Goal: Use online tool/utility: Utilize a website feature to perform a specific function

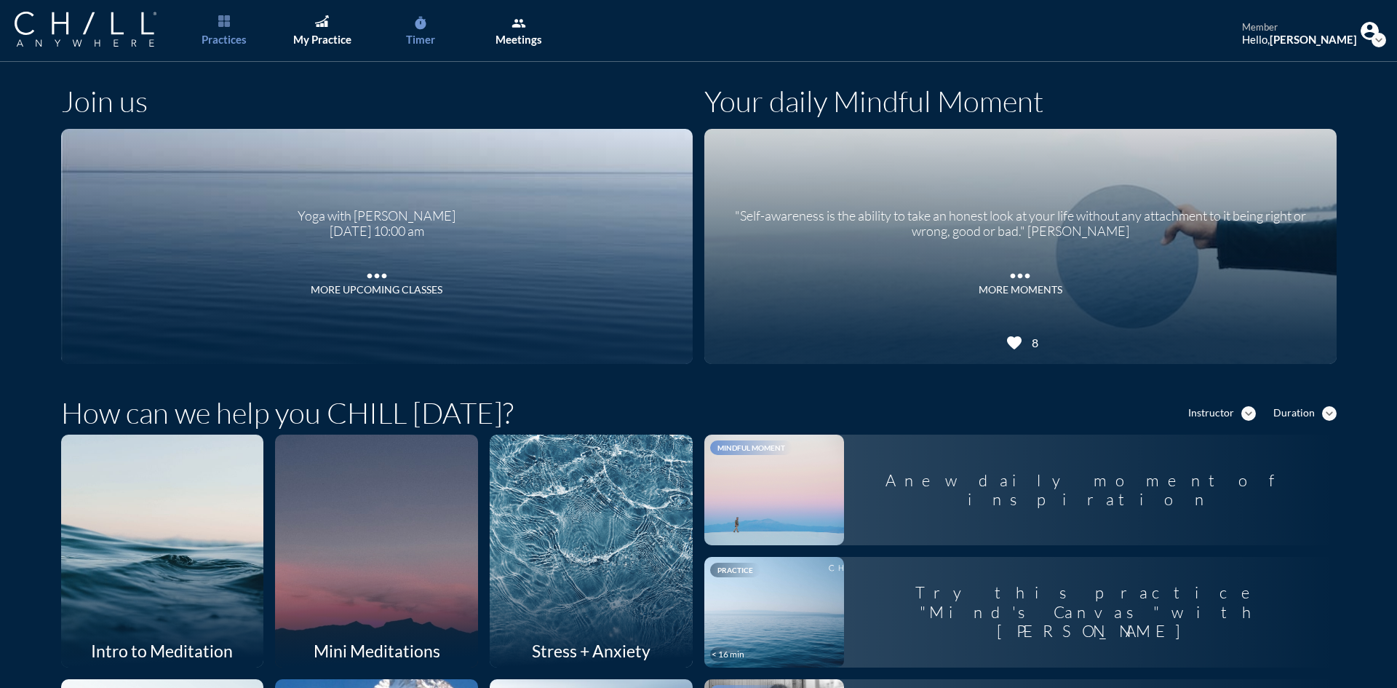
click at [424, 20] on icon "timer" at bounding box center [420, 23] width 15 height 15
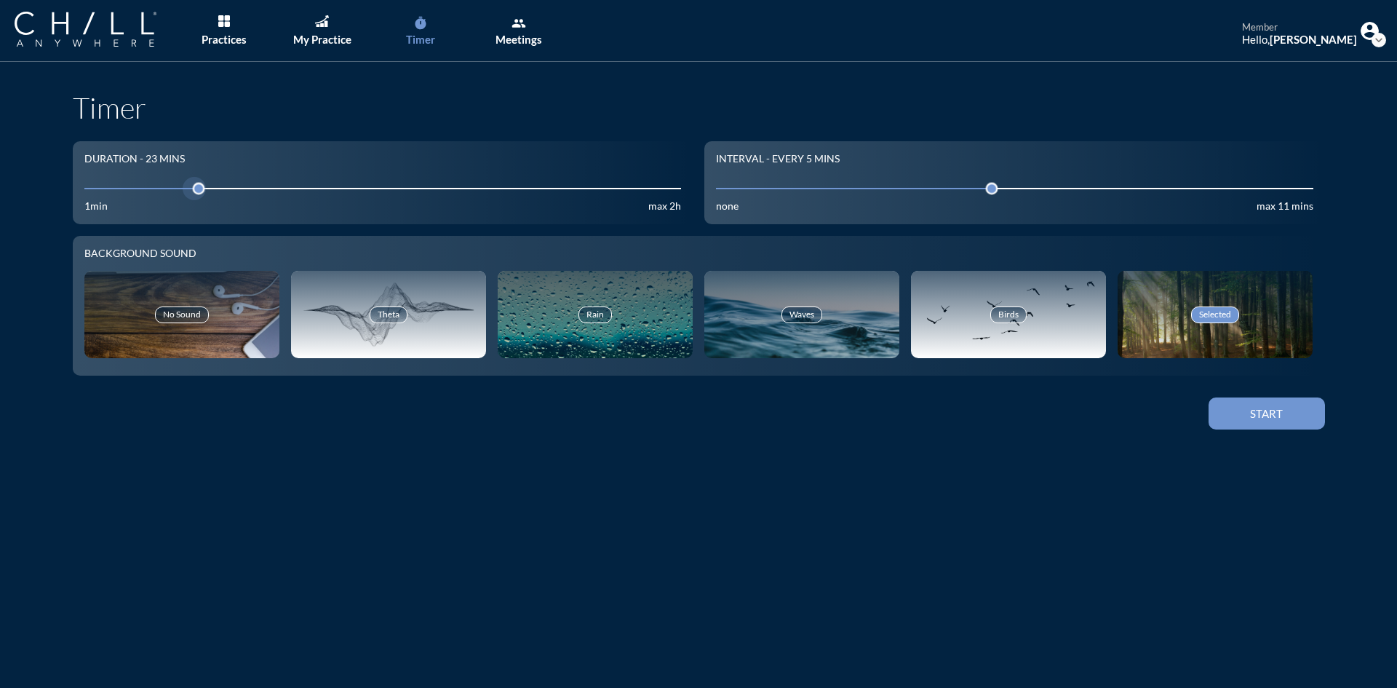
click at [147, 186] on input "23" at bounding box center [382, 188] width 597 height 14
drag, startPoint x: 154, startPoint y: 188, endPoint x: 125, endPoint y: 194, distance: 29.7
click at [125, 194] on div at bounding box center [134, 188] width 20 height 20
click at [1256, 420] on div "Start" at bounding box center [1266, 413] width 65 height 13
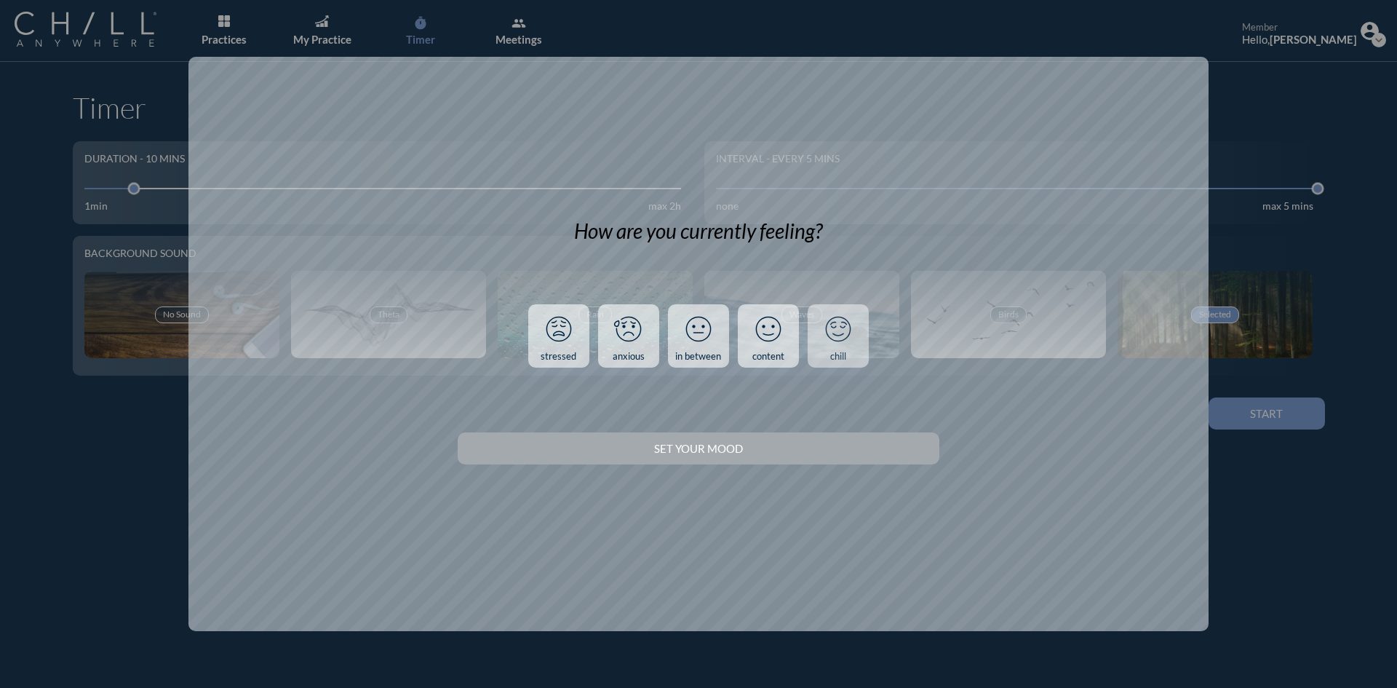
click at [854, 356] on link "chill" at bounding box center [838, 336] width 61 height 64
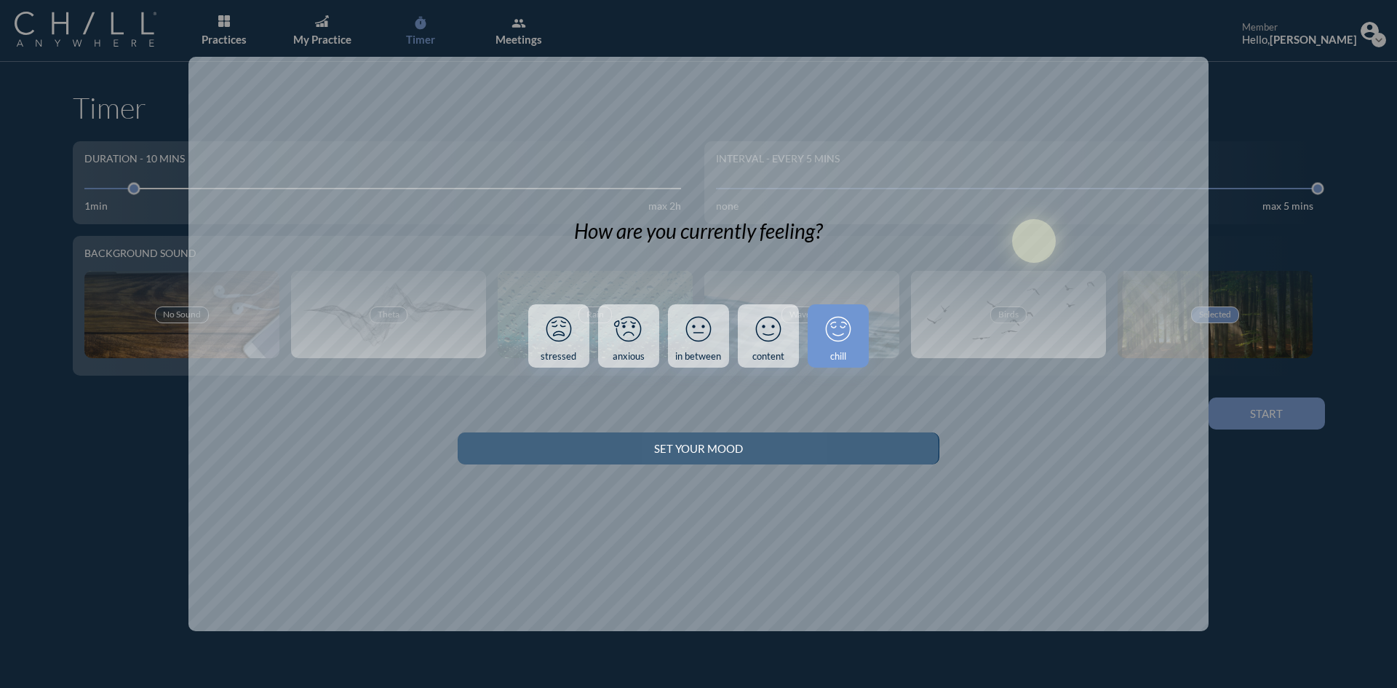
click at [875, 448] on div "Set your Mood" at bounding box center [698, 448] width 430 height 13
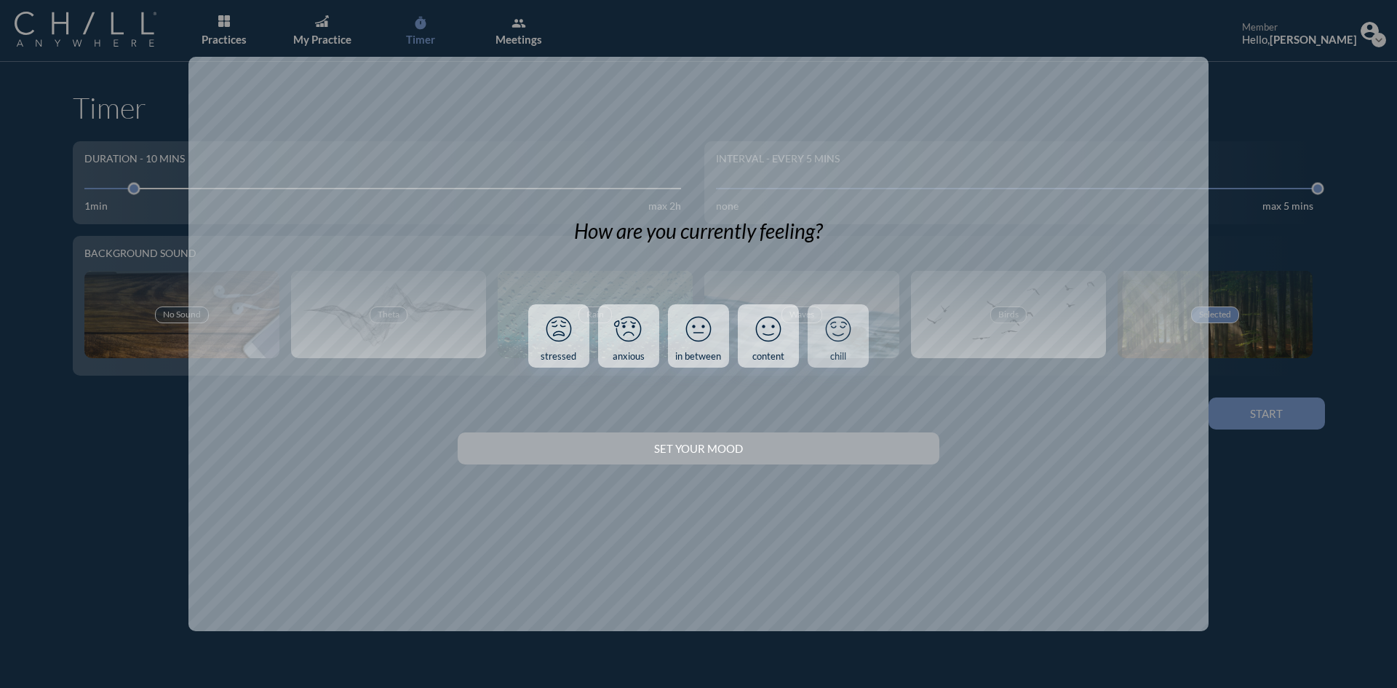
click at [842, 345] on icon at bounding box center [838, 329] width 38 height 38
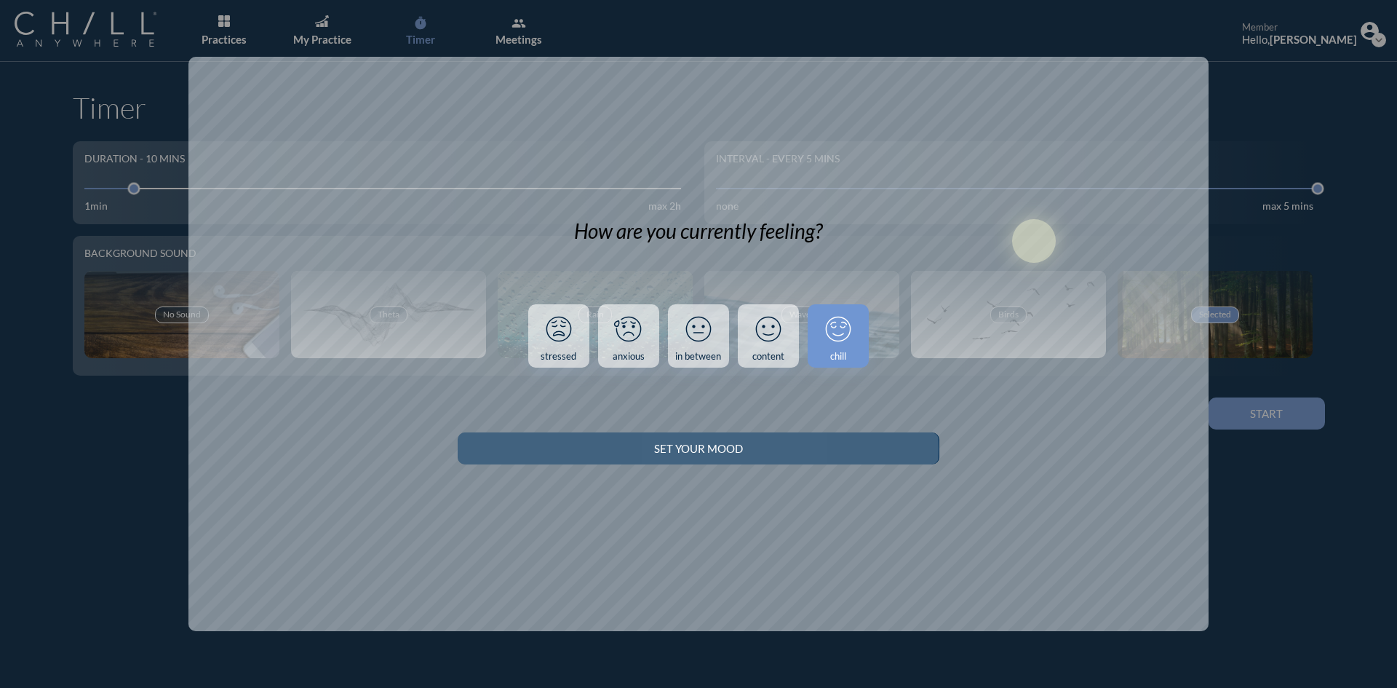
click at [843, 445] on div "Set your Mood" at bounding box center [698, 448] width 430 height 13
